Goal: Task Accomplishment & Management: Complete application form

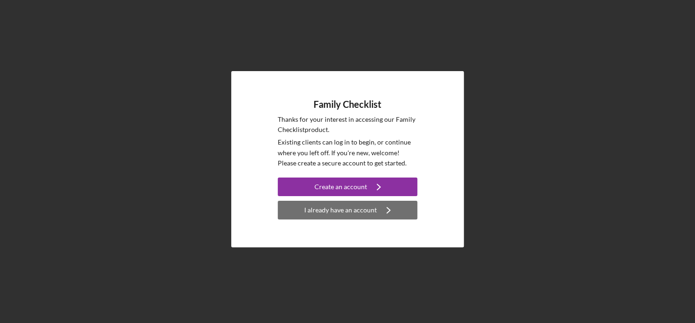
click at [355, 214] on div "I already have an account" at bounding box center [340, 210] width 73 height 19
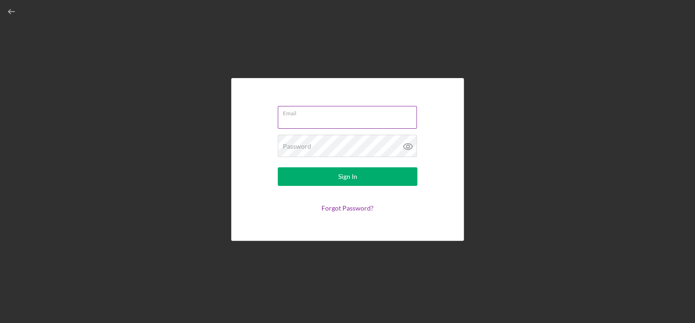
click at [331, 117] on input "Email" at bounding box center [347, 117] width 139 height 22
type input "[EMAIL_ADDRESS][DOMAIN_NAME]"
click at [407, 145] on icon at bounding box center [407, 146] width 23 height 23
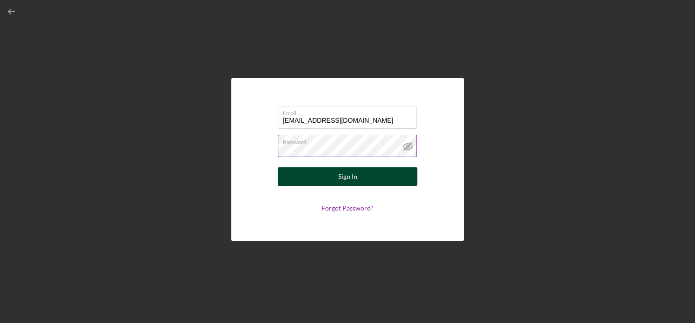
click at [378, 173] on button "Sign In" at bounding box center [348, 176] width 140 height 19
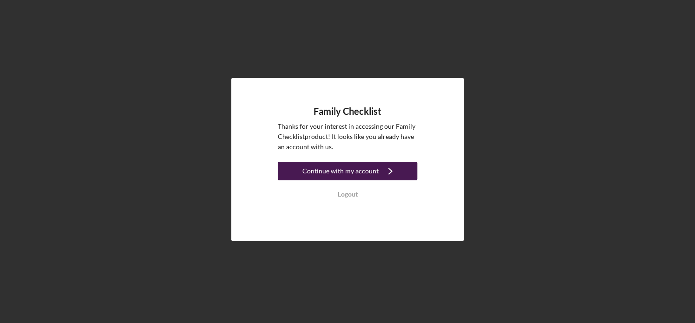
click at [373, 176] on div "Continue with my account" at bounding box center [340, 171] width 76 height 19
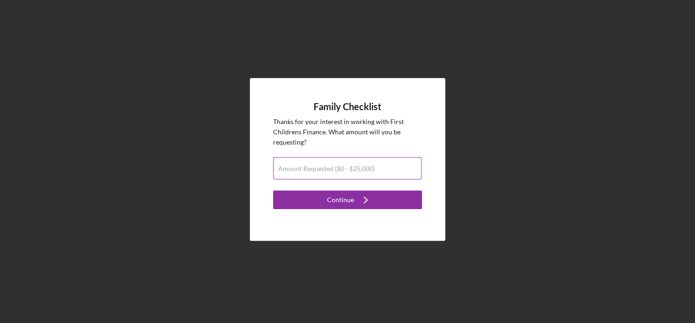
click at [370, 173] on input "Amount Requested ($0 - $25,000)" at bounding box center [347, 168] width 148 height 22
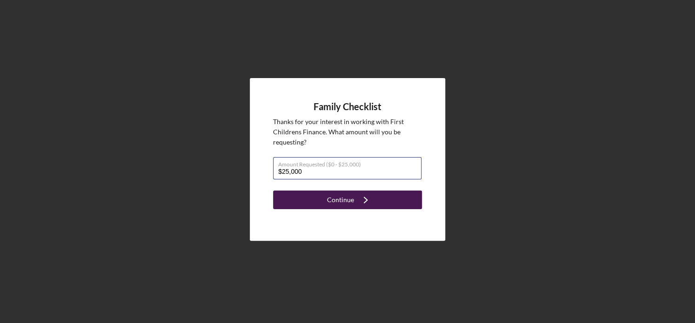
type input "$25,000"
click at [365, 195] on icon "Icon/Navigate" at bounding box center [365, 199] width 23 height 23
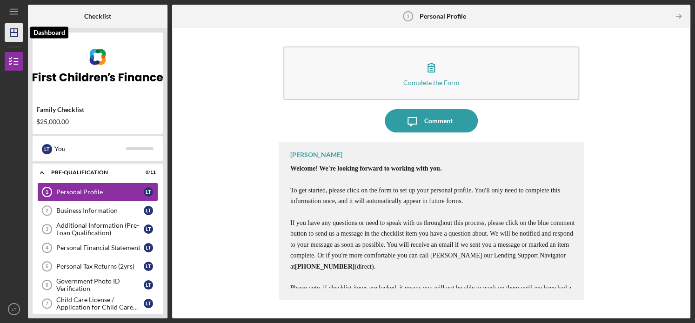
click at [17, 26] on icon "Icon/Dashboard" at bounding box center [13, 32] width 23 height 23
